Goal: Task Accomplishment & Management: Manage account settings

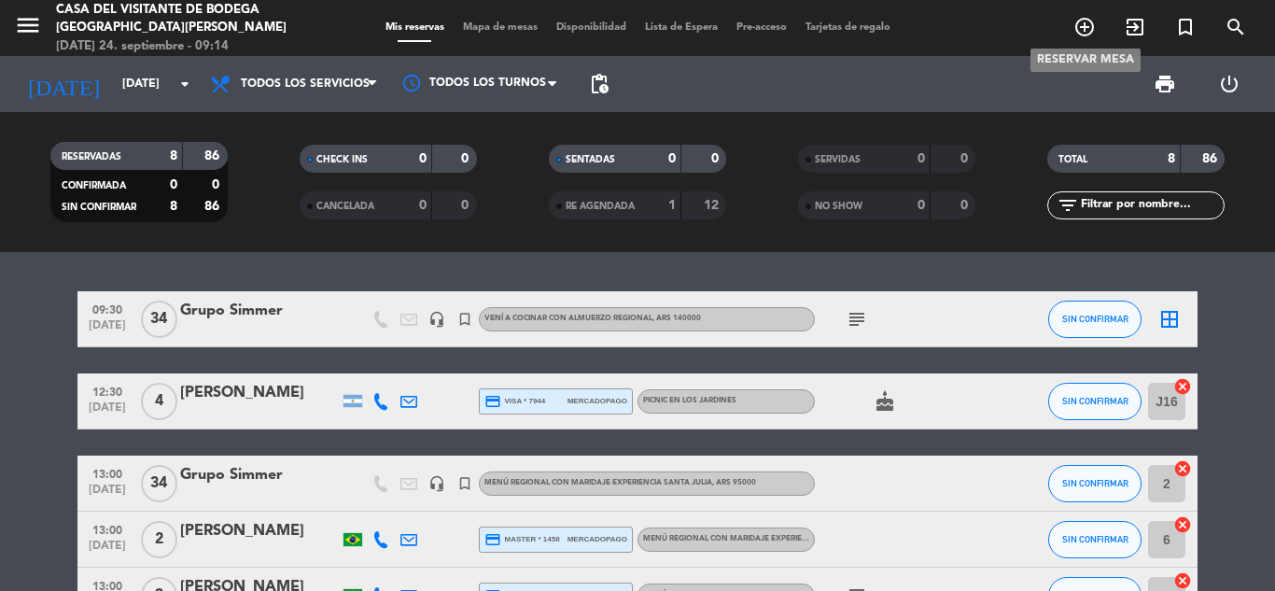
click at [1085, 35] on icon "add_circle_outline" at bounding box center [1084, 27] width 22 height 22
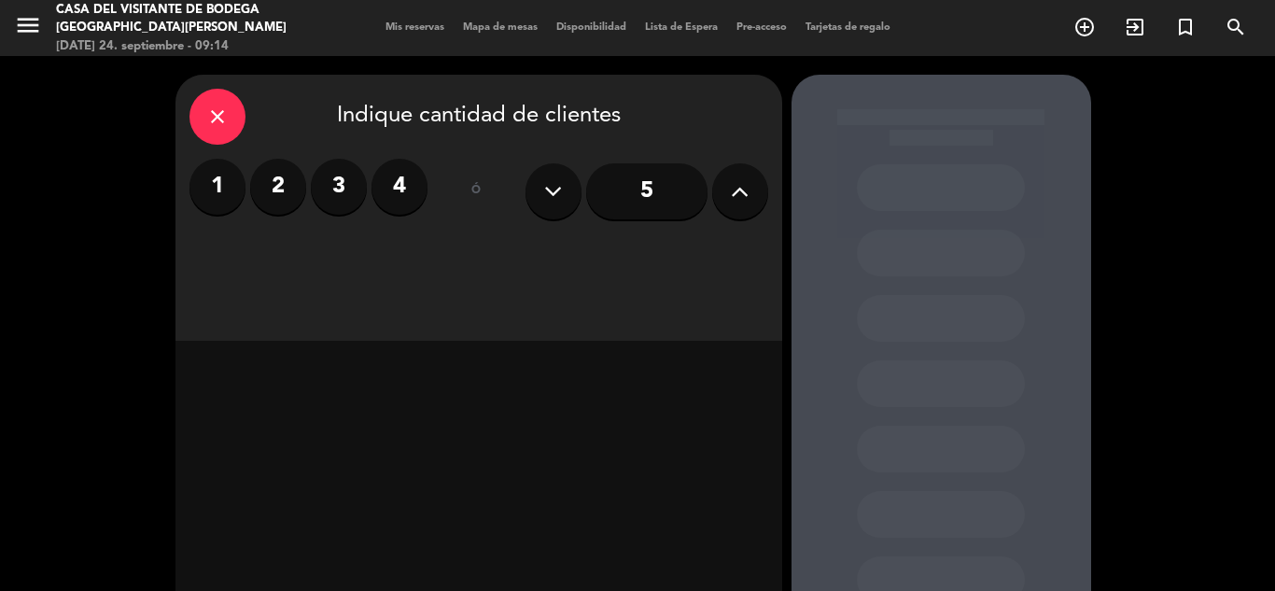
click at [224, 120] on icon "close" at bounding box center [217, 116] width 22 height 22
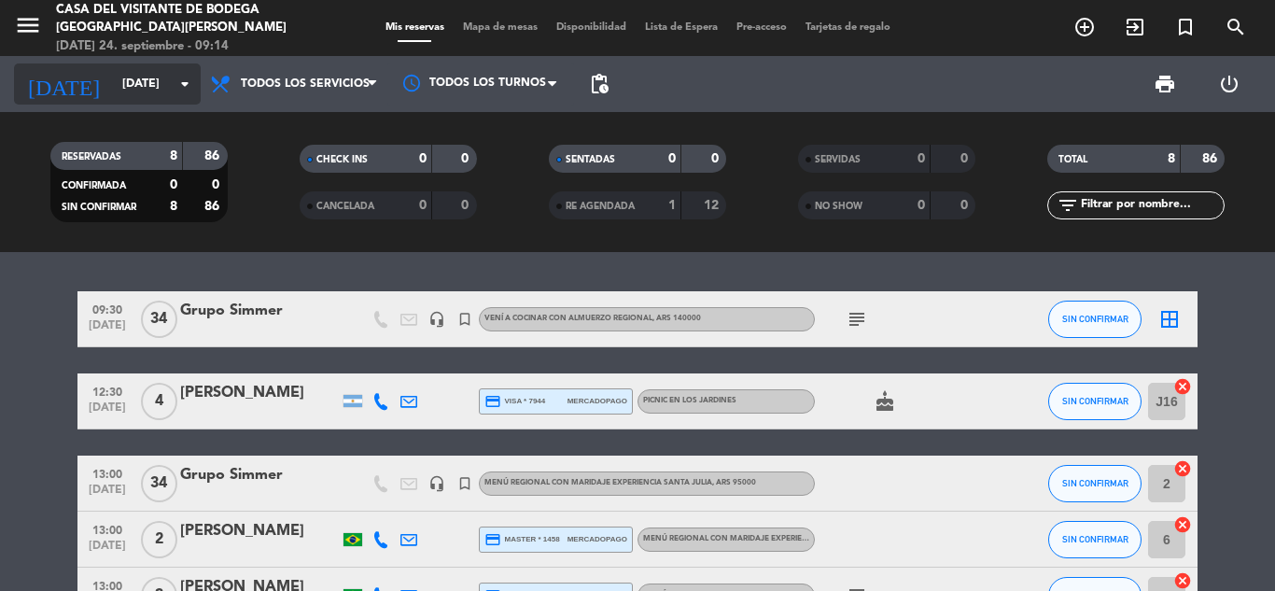
click at [113, 94] on input "[DATE]" at bounding box center [192, 84] width 158 height 32
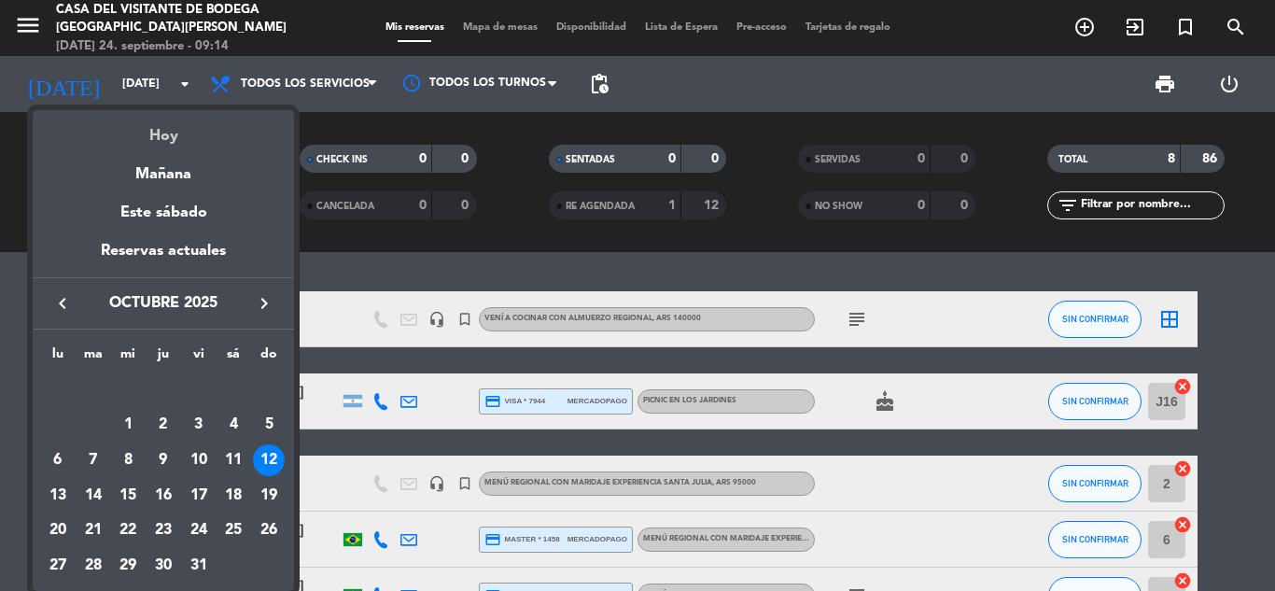
click at [169, 136] on div "Hoy" at bounding box center [163, 129] width 261 height 38
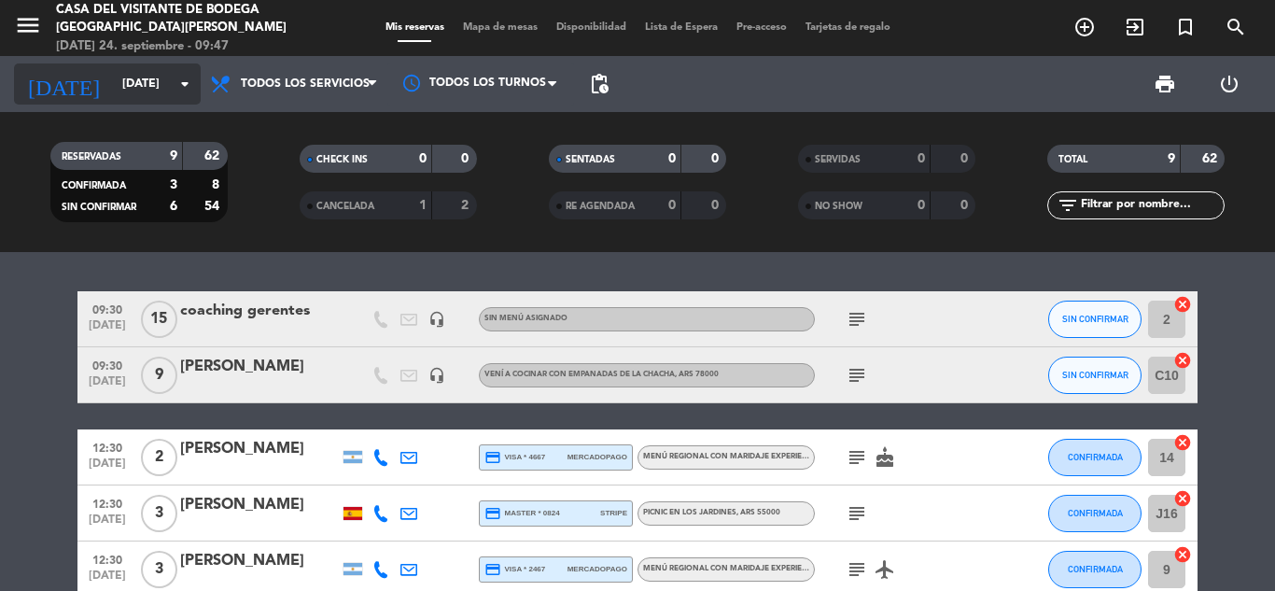
click at [126, 91] on input "[DATE]" at bounding box center [192, 84] width 158 height 32
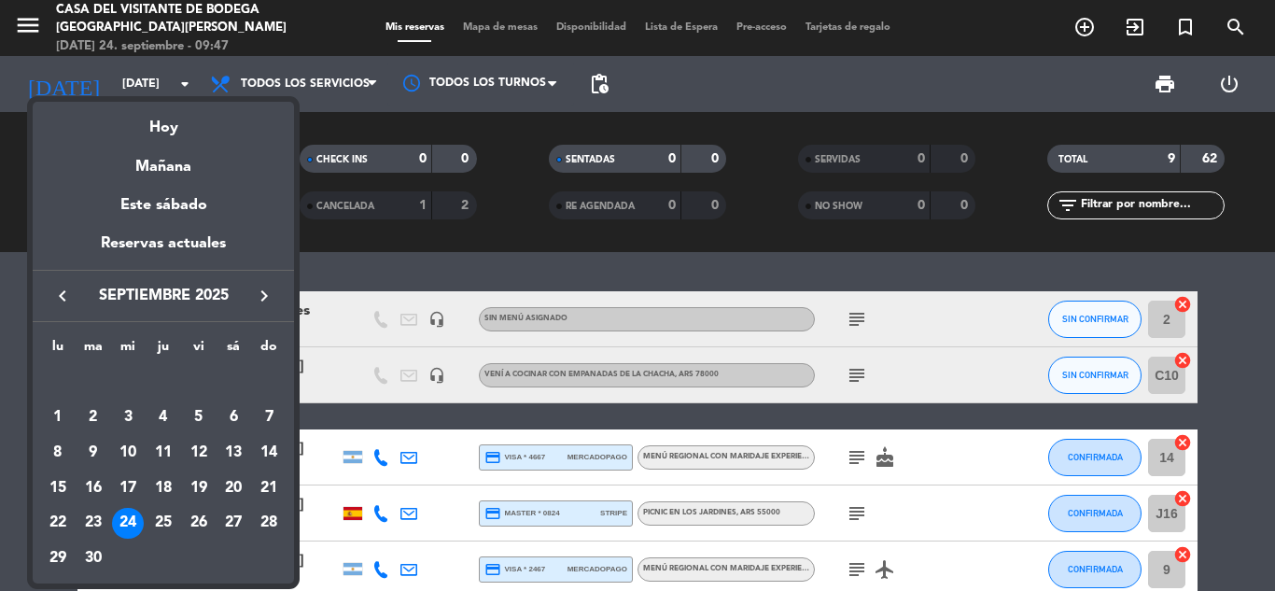
click at [266, 286] on icon "keyboard_arrow_right" at bounding box center [264, 296] width 22 height 22
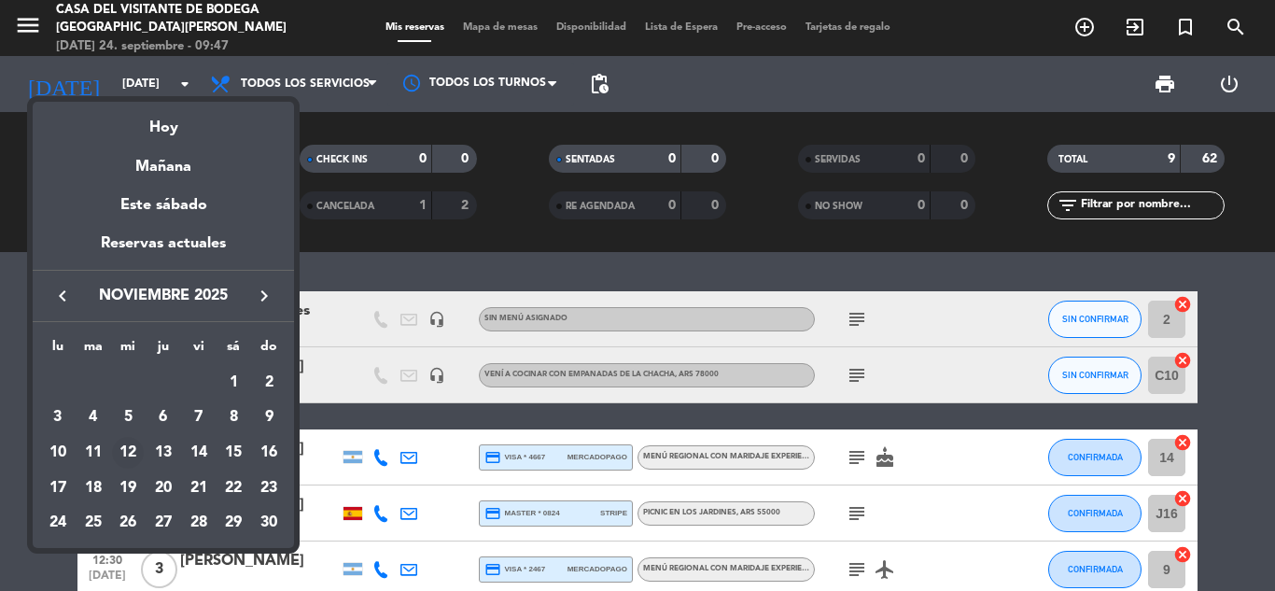
click at [132, 452] on div "12" at bounding box center [128, 453] width 32 height 32
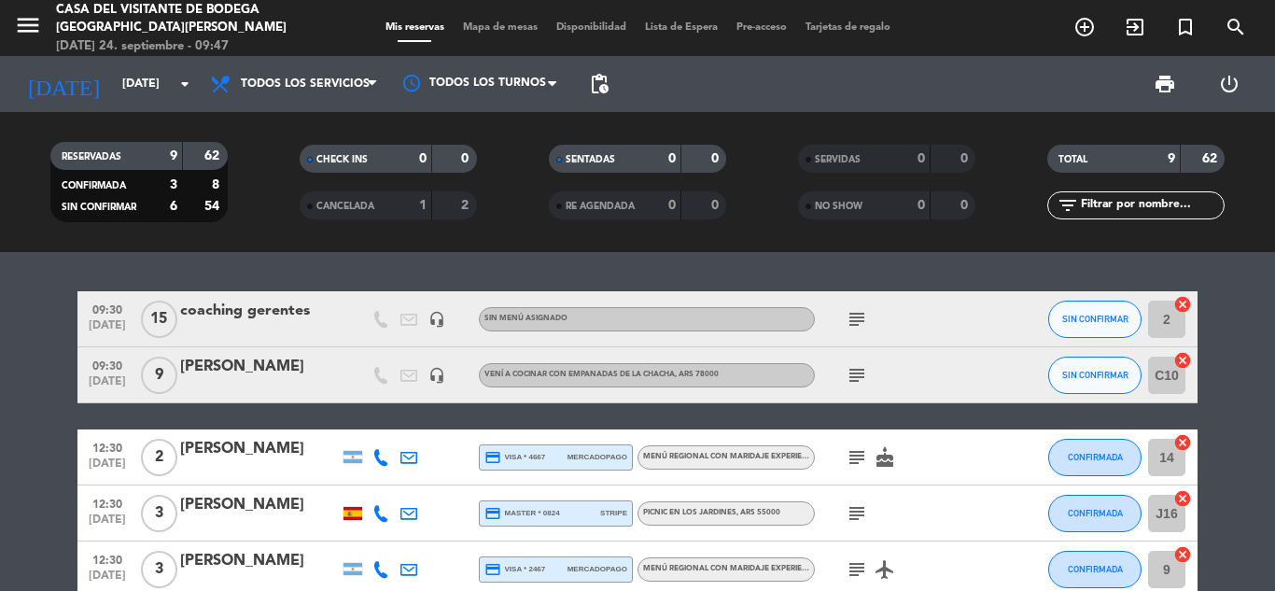
type input "[DATE]"
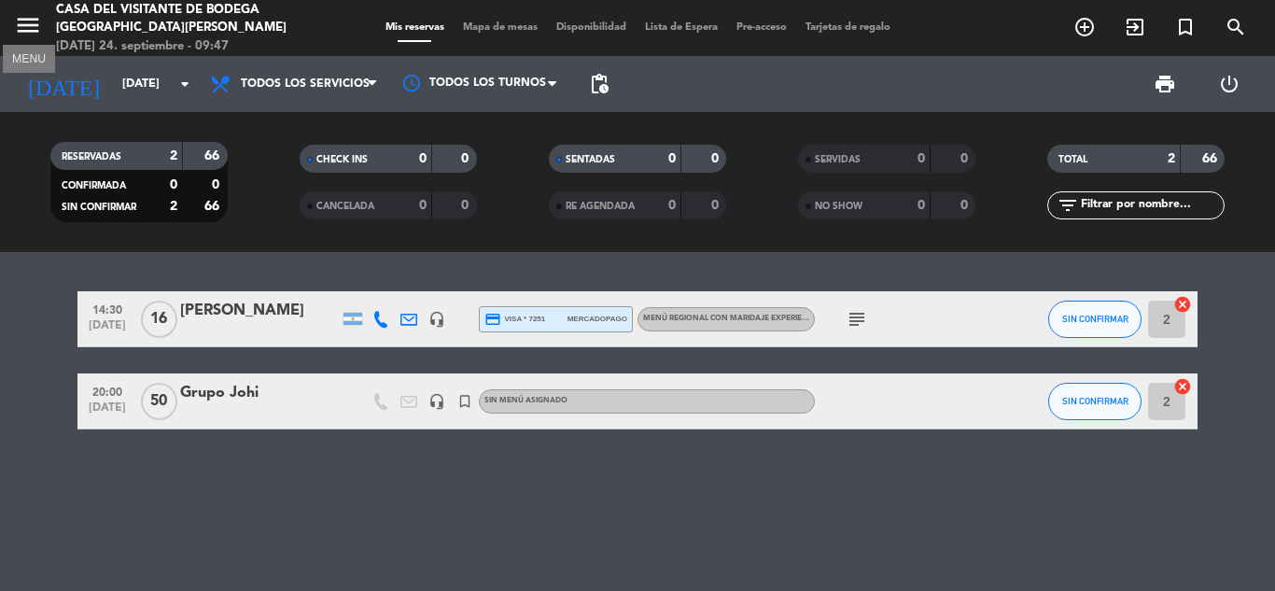
click at [37, 26] on icon "menu" at bounding box center [28, 25] width 28 height 28
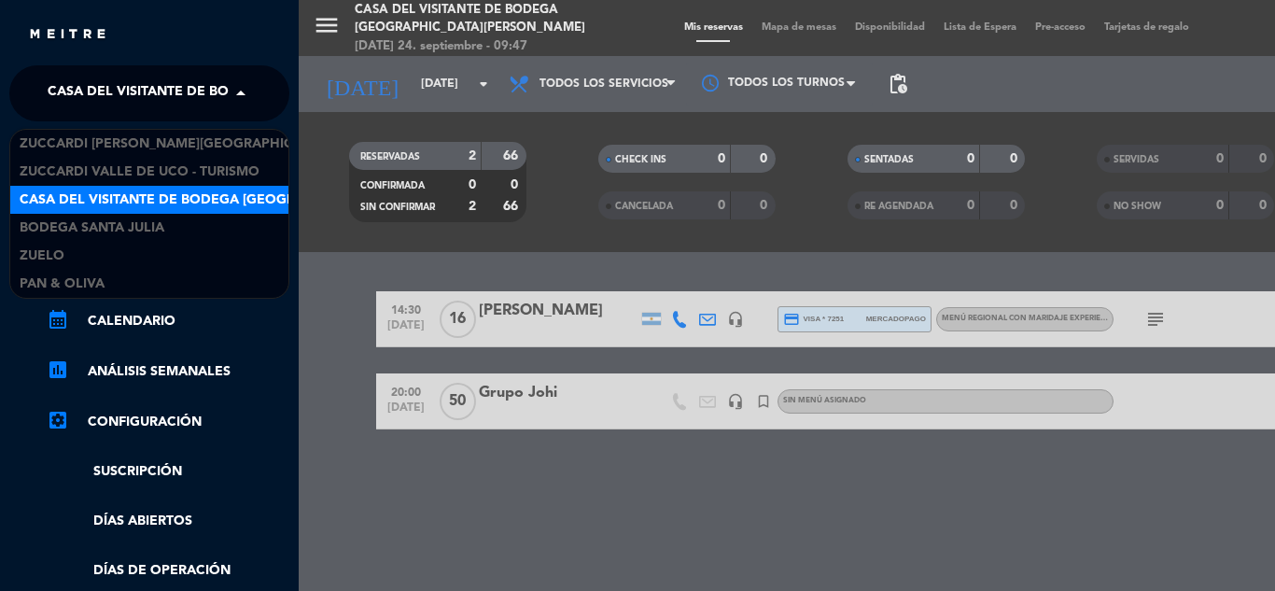
click at [125, 91] on span "Casa del Visitante de Bodega [GEOGRAPHIC_DATA][PERSON_NAME]" at bounding box center [282, 93] width 469 height 39
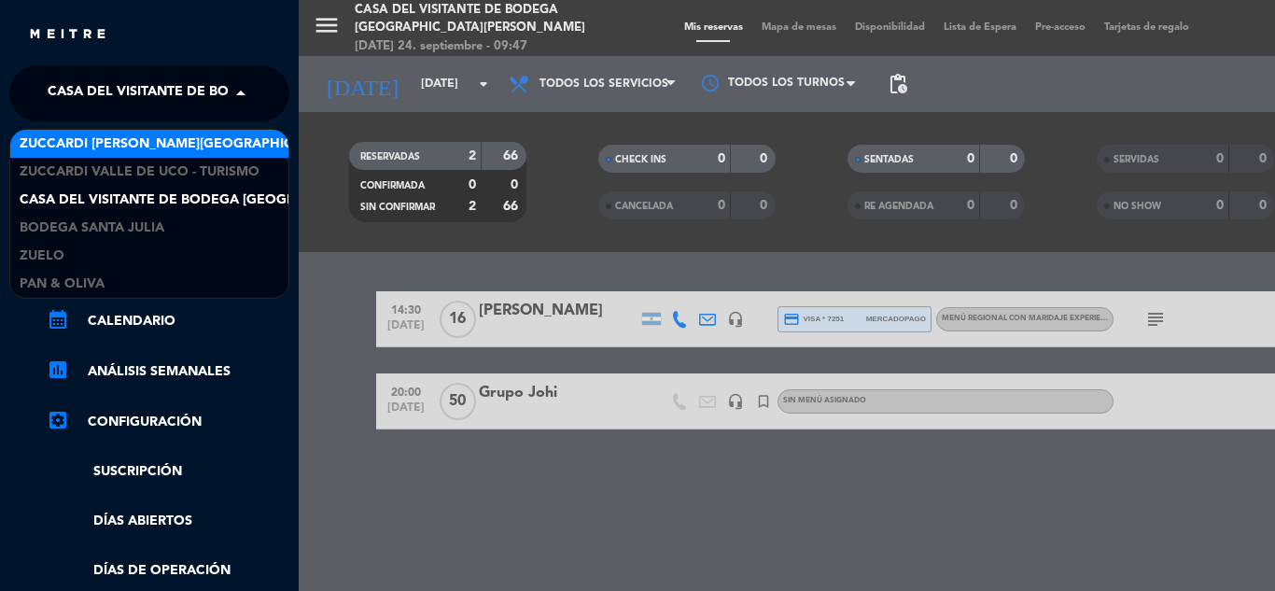
click at [194, 144] on span "Zuccardi [PERSON_NAME][GEOGRAPHIC_DATA] - Restaurant [GEOGRAPHIC_DATA]" at bounding box center [298, 143] width 556 height 21
